Goal: Complete application form

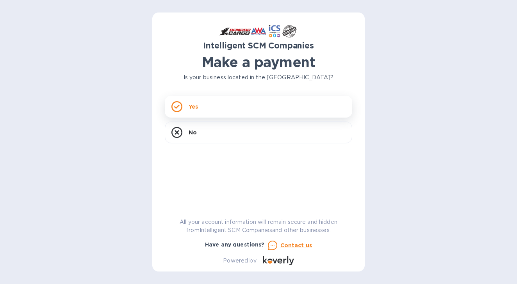
click at [237, 105] on div "Yes" at bounding box center [258, 107] width 187 height 22
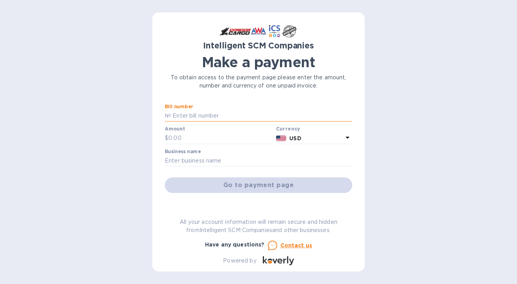
click at [217, 115] on input "text" at bounding box center [261, 116] width 181 height 12
type input "s00513110"
click at [211, 138] on input "text" at bounding box center [220, 138] width 105 height 12
type input "4,372.21"
click at [195, 161] on input "text" at bounding box center [258, 161] width 187 height 12
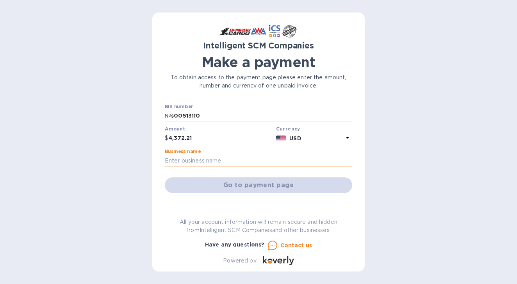
type input "Ahtna Infrastructure and Technologies"
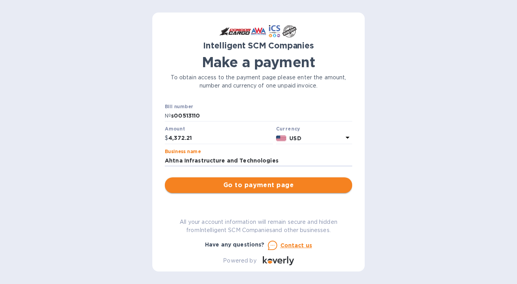
click at [259, 185] on span "Go to payment page" at bounding box center [258, 184] width 175 height 9
